Goal: Check status: Check status

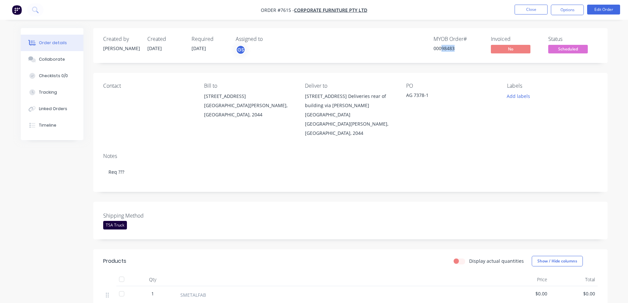
drag, startPoint x: 442, startPoint y: 49, endPoint x: 455, endPoint y: 51, distance: 13.3
click at [455, 51] on div "00098483" at bounding box center [458, 48] width 49 height 7
copy div "98483"
drag, startPoint x: 408, startPoint y: 94, endPoint x: 428, endPoint y: 95, distance: 20.1
click at [428, 95] on div "AG 7378-1" at bounding box center [447, 96] width 82 height 9
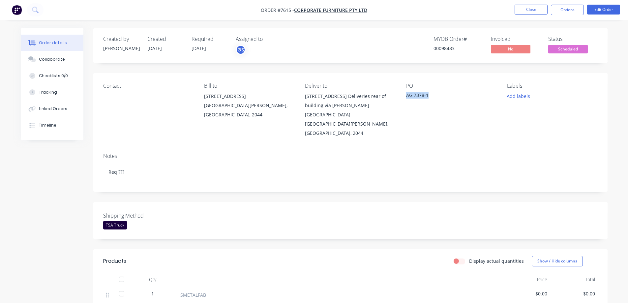
copy div "AG 7378-1"
drag, startPoint x: 443, startPoint y: 53, endPoint x: 444, endPoint y: 47, distance: 6.3
click at [443, 53] on div "MYOB Order # 00098483" at bounding box center [458, 45] width 49 height 19
drag, startPoint x: 442, startPoint y: 47, endPoint x: 454, endPoint y: 52, distance: 12.4
click at [454, 52] on div "MYOB Order # 00098483" at bounding box center [458, 45] width 49 height 19
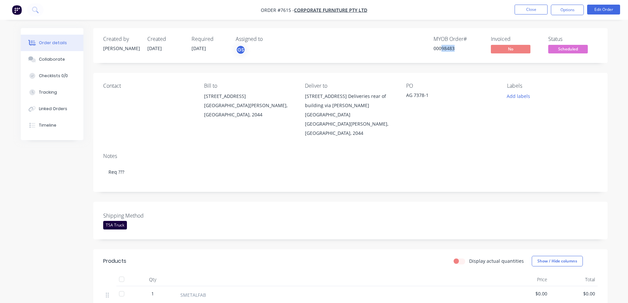
copy div "98483"
click at [451, 50] on div "00098483" at bounding box center [458, 48] width 49 height 7
drag, startPoint x: 454, startPoint y: 49, endPoint x: 442, endPoint y: 58, distance: 15.3
click at [442, 58] on div "Created by [PERSON_NAME] Created [DATE] Required [DATE] Assigned to GS MYOB Ord…" at bounding box center [350, 45] width 515 height 35
copy div "98483"
